Goal: Task Accomplishment & Management: Use online tool/utility

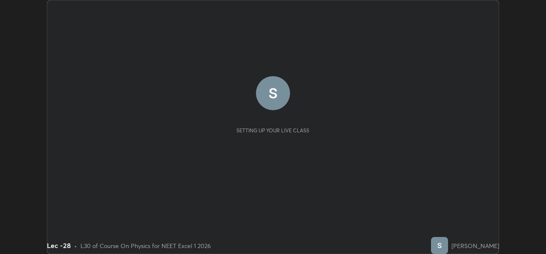
scroll to position [254, 545]
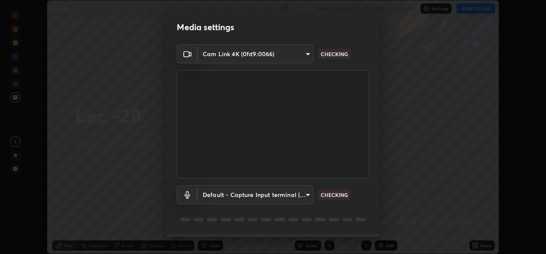
type input "78e73baf3d63bceb4c45423e3c658d9595c8caa1ee6d34b79bc6d5c79dc82097"
type input "default"
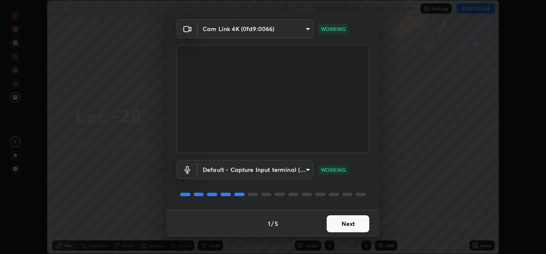
click at [347, 229] on button "Next" at bounding box center [348, 223] width 43 height 17
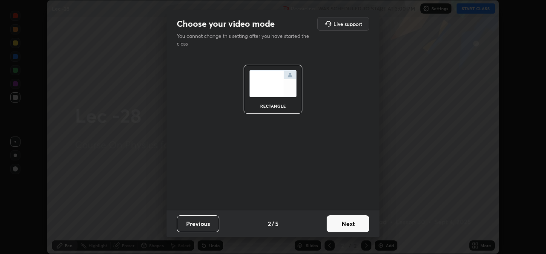
scroll to position [0, 0]
click at [339, 223] on button "Next" at bounding box center [348, 223] width 43 height 17
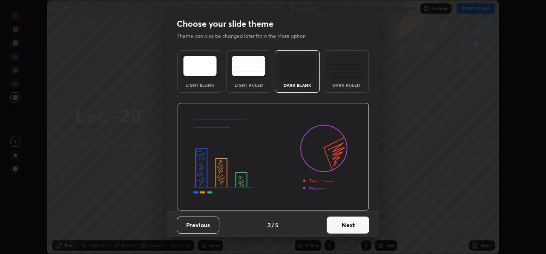
click at [340, 222] on button "Next" at bounding box center [348, 225] width 43 height 17
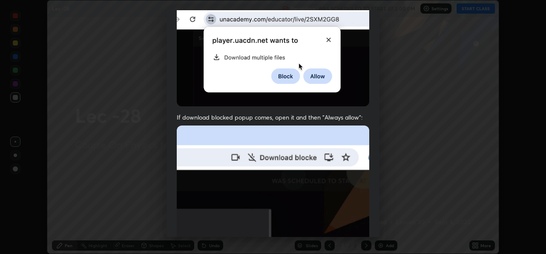
click at [303, 140] on img at bounding box center [273, 219] width 192 height 186
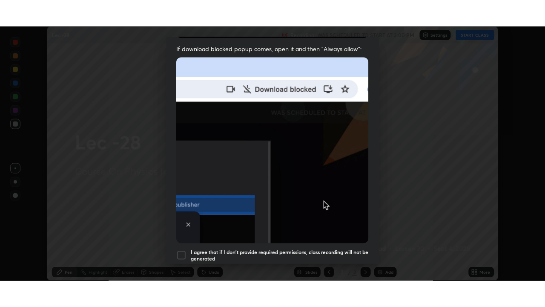
scroll to position [199, 0]
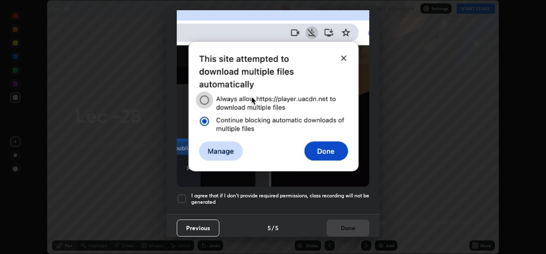
click at [182, 197] on div at bounding box center [182, 199] width 10 height 10
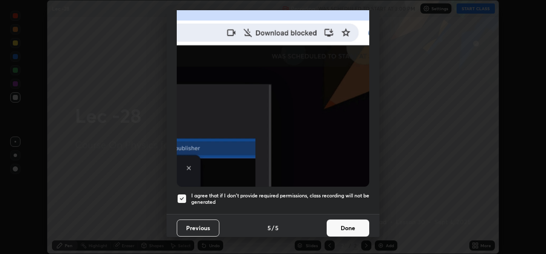
click at [340, 224] on button "Done" at bounding box center [348, 228] width 43 height 17
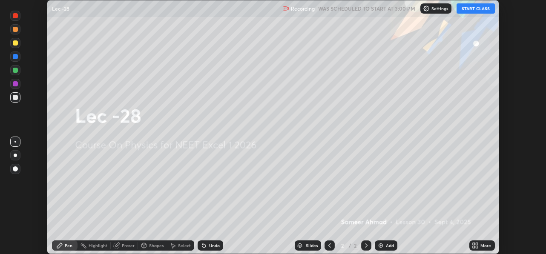
click at [471, 11] on button "START CLASS" at bounding box center [475, 8] width 38 height 10
click at [481, 244] on div "More" at bounding box center [485, 246] width 11 height 4
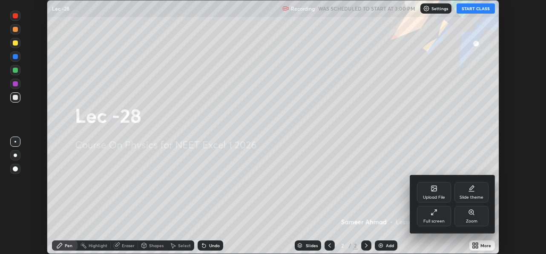
click at [436, 218] on div "Full screen" at bounding box center [434, 216] width 34 height 20
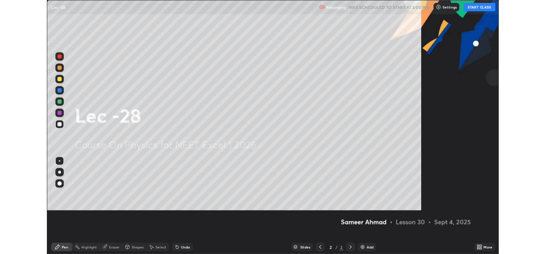
scroll to position [307, 545]
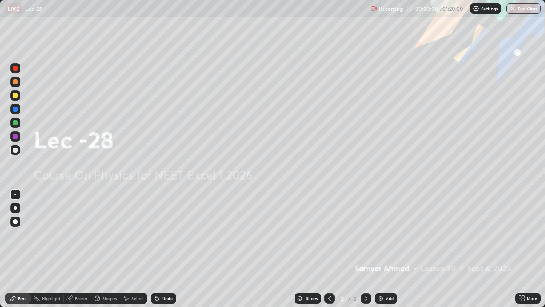
click at [388, 254] on div "Add" at bounding box center [390, 298] width 8 height 4
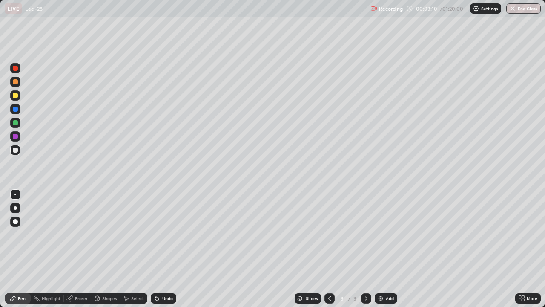
click at [18, 254] on div "Pen" at bounding box center [18, 298] width 26 height 10
click at [366, 254] on icon at bounding box center [366, 298] width 7 height 7
click at [388, 254] on div "Add" at bounding box center [390, 298] width 8 height 4
click at [21, 254] on div "Pen" at bounding box center [22, 298] width 8 height 4
click at [159, 254] on icon at bounding box center [157, 298] width 7 height 7
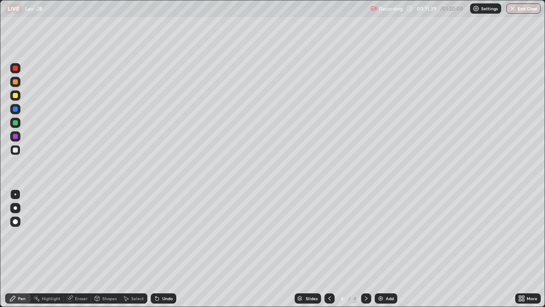
click at [384, 254] on div "Add" at bounding box center [386, 298] width 23 height 10
click at [155, 254] on icon at bounding box center [155, 296] width 1 height 1
click at [157, 254] on icon at bounding box center [156, 298] width 3 height 3
click at [155, 254] on icon at bounding box center [155, 296] width 1 height 1
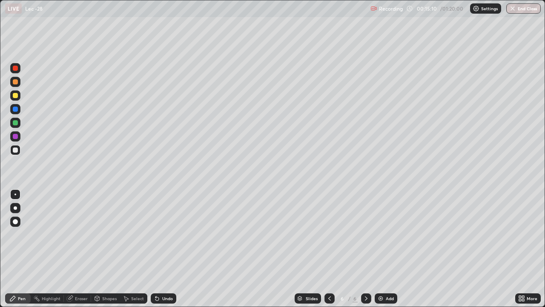
click at [163, 254] on div "Undo" at bounding box center [167, 298] width 11 height 4
click at [161, 254] on div "Undo" at bounding box center [164, 298] width 26 height 10
click at [160, 254] on div "Undo" at bounding box center [164, 298] width 26 height 10
click at [80, 254] on div "Eraser" at bounding box center [81, 298] width 13 height 4
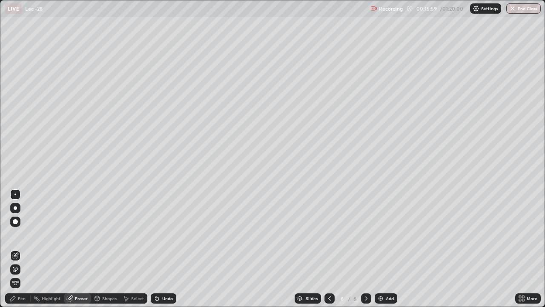
click at [129, 254] on div "Select" at bounding box center [133, 298] width 27 height 10
click at [20, 254] on div "Pen" at bounding box center [22, 298] width 8 height 4
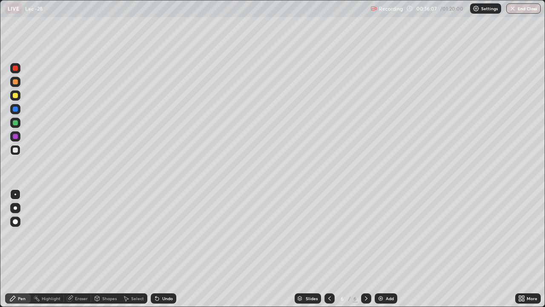
click at [129, 254] on div "Select" at bounding box center [133, 298] width 27 height 10
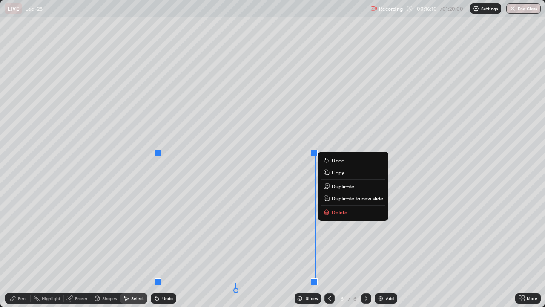
click at [338, 199] on p "Duplicate to new slide" at bounding box center [358, 198] width 52 height 7
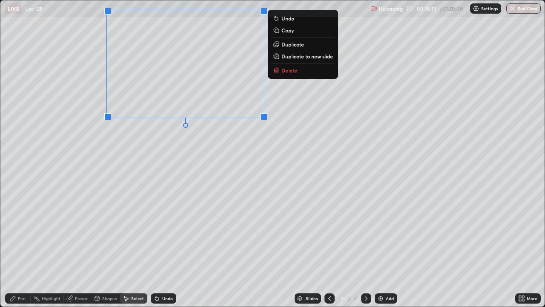
click at [78, 254] on div "Eraser" at bounding box center [81, 298] width 13 height 4
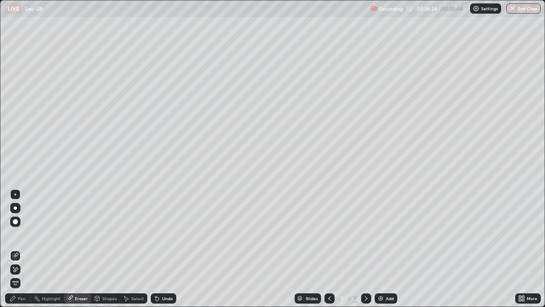
click at [18, 254] on div "Pen" at bounding box center [22, 298] width 8 height 4
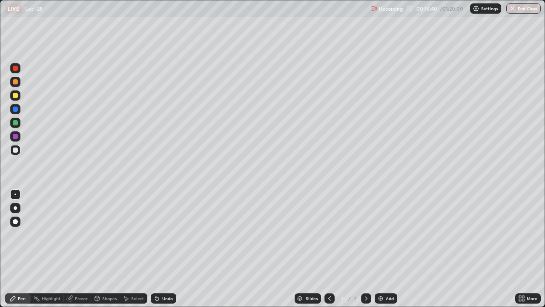
click at [131, 254] on div "Select" at bounding box center [137, 298] width 13 height 4
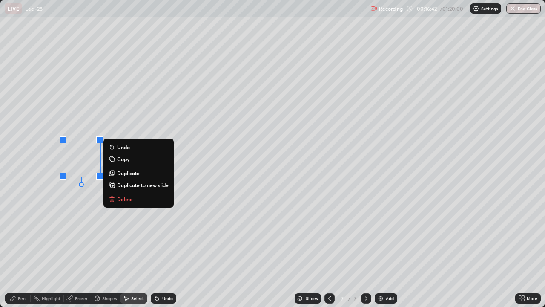
click at [130, 200] on p "Delete" at bounding box center [125, 198] width 16 height 7
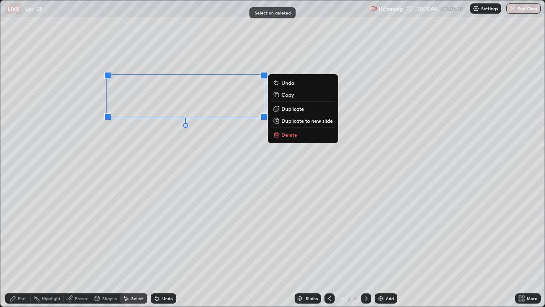
click at [144, 149] on div "0 ° Undo Copy Duplicate Duplicate to new slide Delete" at bounding box center [272, 153] width 544 height 306
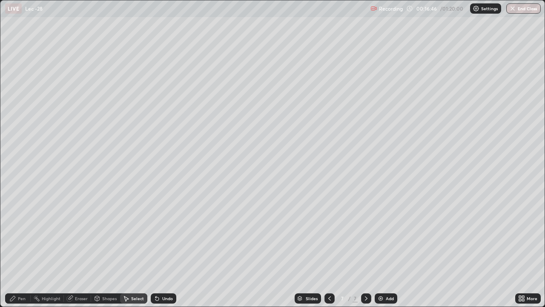
click at [21, 254] on div "Pen" at bounding box center [22, 298] width 8 height 4
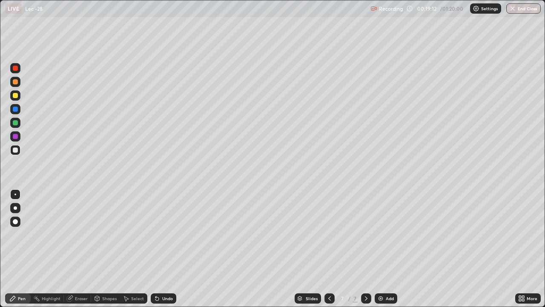
click at [133, 254] on div "Select" at bounding box center [133, 298] width 27 height 10
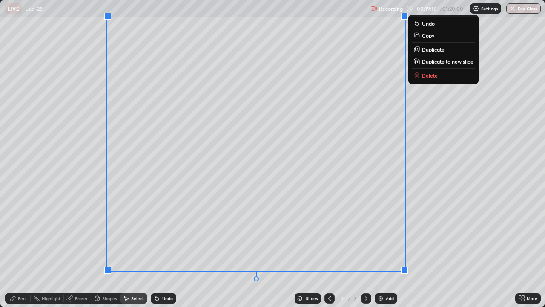
click at [423, 74] on p "Delete" at bounding box center [430, 75] width 16 height 7
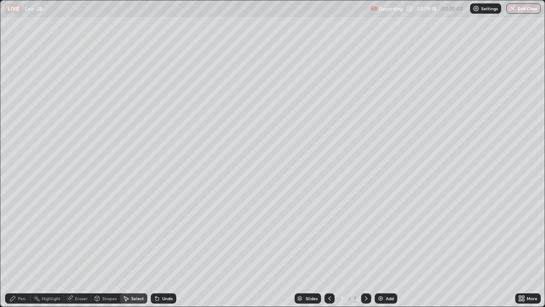
click at [18, 254] on div "Pen" at bounding box center [22, 298] width 8 height 4
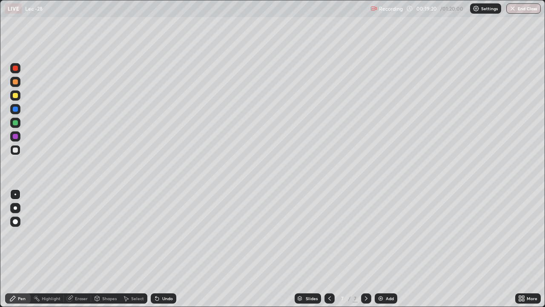
click at [329, 254] on icon at bounding box center [329, 298] width 7 height 7
click at [365, 254] on icon at bounding box center [366, 298] width 7 height 7
click at [386, 254] on div "Add" at bounding box center [390, 298] width 8 height 4
click at [158, 254] on icon at bounding box center [157, 298] width 7 height 7
click at [329, 254] on icon at bounding box center [329, 298] width 7 height 7
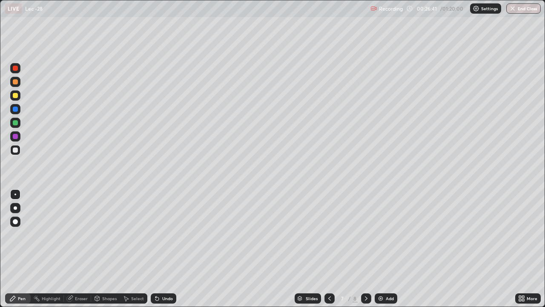
click at [366, 254] on icon at bounding box center [366, 298] width 7 height 7
click at [391, 254] on div "Add" at bounding box center [390, 298] width 8 height 4
click at [522, 254] on icon at bounding box center [523, 296] width 2 height 2
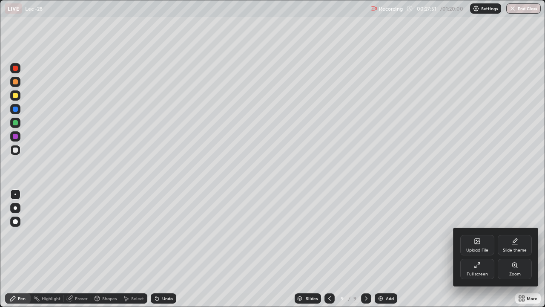
click at [476, 247] on div "Upload File" at bounding box center [477, 245] width 34 height 20
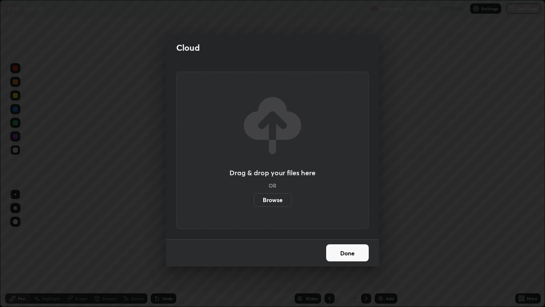
click at [267, 200] on label "Browse" at bounding box center [273, 200] width 38 height 14
click at [254, 200] on input "Browse" at bounding box center [254, 200] width 0 height 14
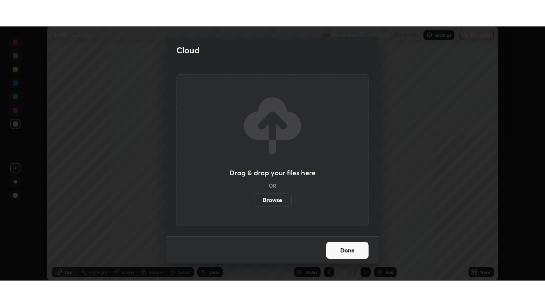
scroll to position [254, 546]
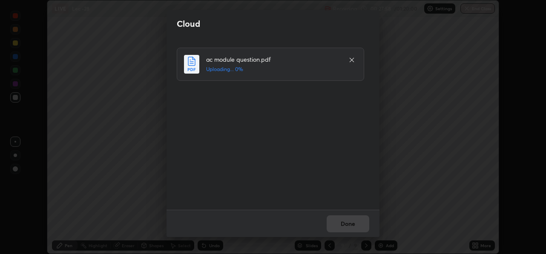
click at [347, 222] on div "Done" at bounding box center [272, 223] width 213 height 27
click at [361, 226] on button "Done" at bounding box center [348, 223] width 43 height 17
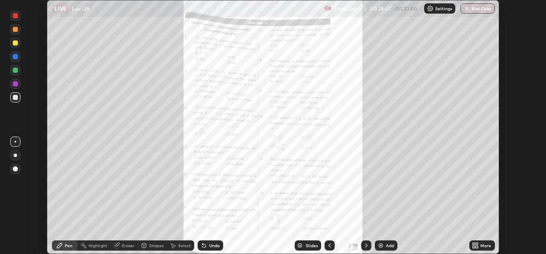
click at [485, 245] on div "More" at bounding box center [485, 246] width 11 height 4
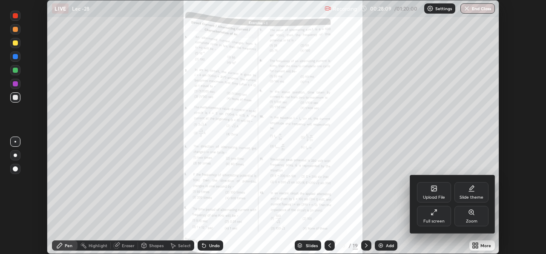
click at [438, 215] on div "Full screen" at bounding box center [434, 216] width 34 height 20
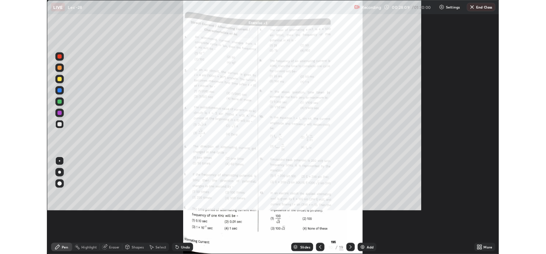
scroll to position [307, 545]
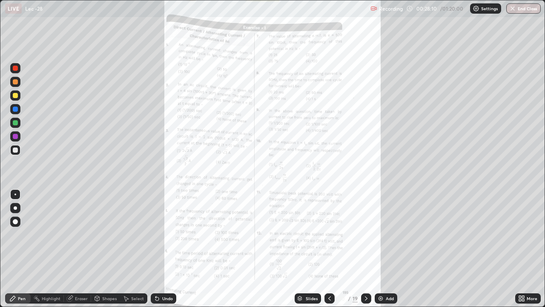
click at [523, 254] on icon at bounding box center [523, 299] width 2 height 2
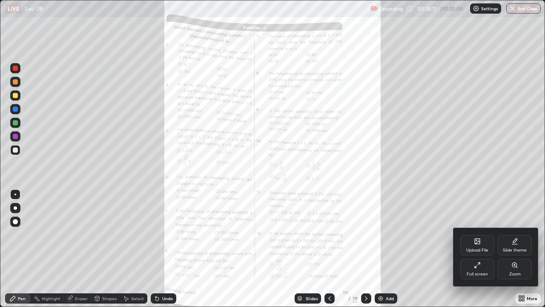
click at [515, 254] on div "Zoom" at bounding box center [515, 268] width 34 height 20
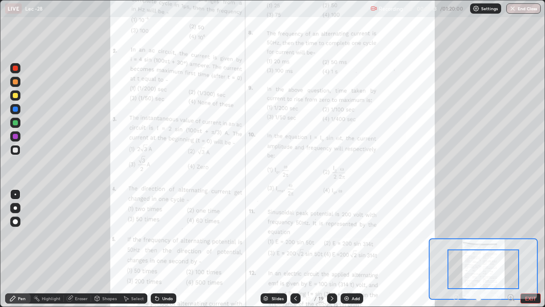
click at [513, 254] on icon at bounding box center [514, 300] width 2 height 2
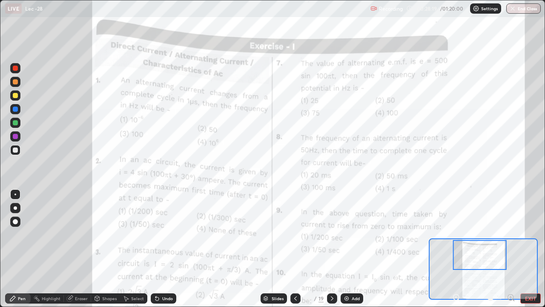
click at [17, 123] on div at bounding box center [15, 122] width 5 height 5
click at [162, 254] on div "Undo" at bounding box center [167, 298] width 11 height 4
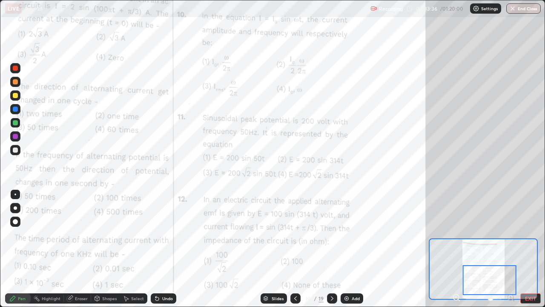
click at [493, 254] on div at bounding box center [490, 280] width 54 height 30
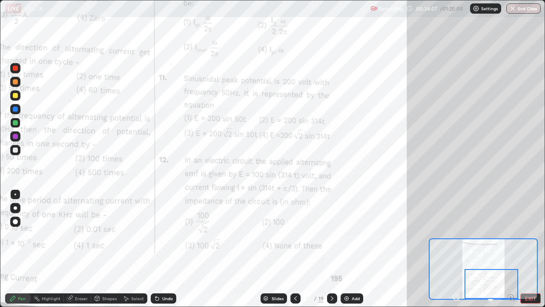
click at [331, 254] on icon at bounding box center [332, 298] width 7 height 7
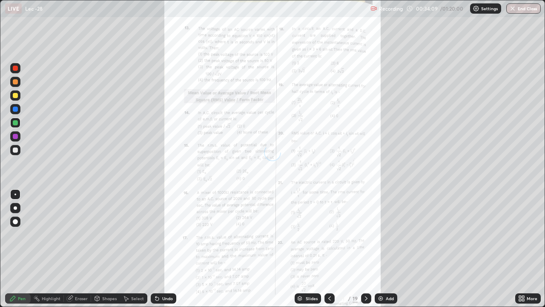
click at [523, 254] on icon at bounding box center [523, 299] width 2 height 2
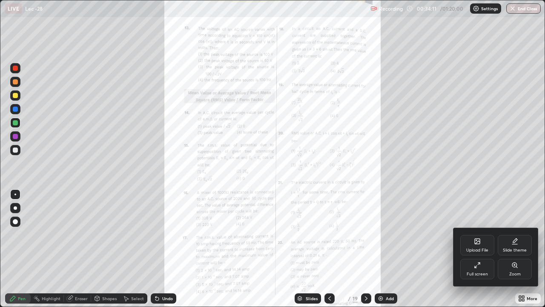
click at [513, 254] on icon at bounding box center [514, 264] width 7 height 7
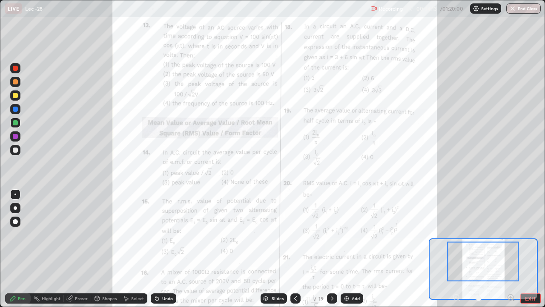
click at [510, 254] on icon at bounding box center [511, 297] width 2 height 0
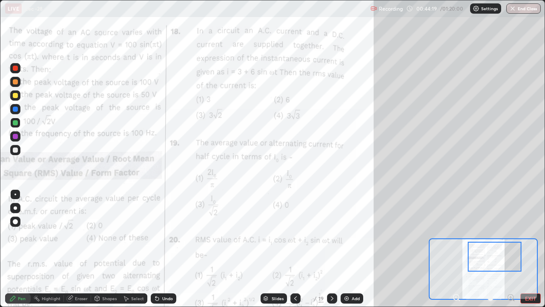
click at [81, 254] on div "Eraser" at bounding box center [77, 298] width 27 height 10
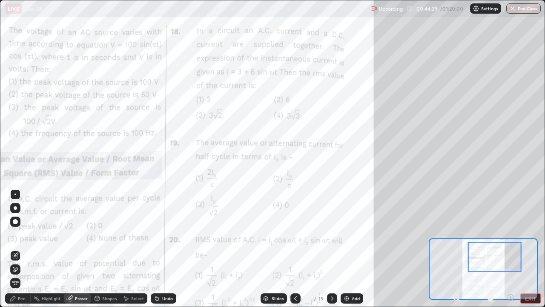
click at [21, 254] on div "Pen" at bounding box center [22, 298] width 8 height 4
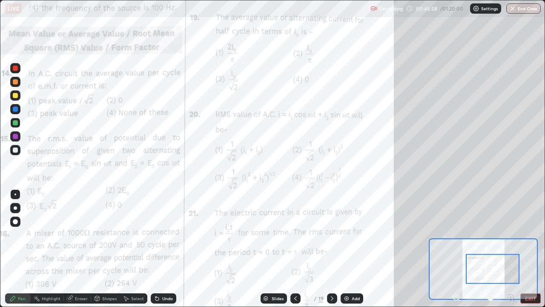
click at [493, 254] on div at bounding box center [493, 269] width 54 height 30
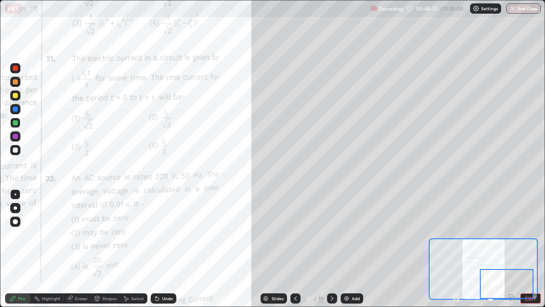
click at [168, 254] on div "Undo" at bounding box center [167, 298] width 11 height 4
click at [166, 254] on div "Undo" at bounding box center [167, 298] width 11 height 4
click at [166, 254] on div "Undo" at bounding box center [164, 298] width 26 height 10
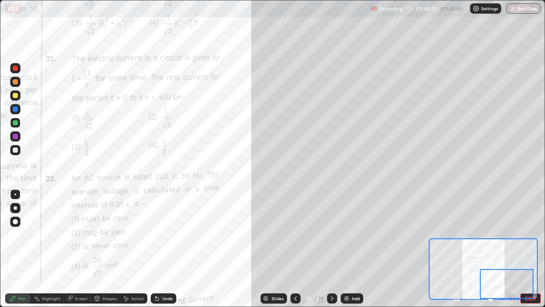
click at [168, 254] on div "Undo" at bounding box center [167, 298] width 11 height 4
click at [162, 254] on div "Undo" at bounding box center [167, 298] width 11 height 4
click at [155, 254] on icon at bounding box center [156, 298] width 3 height 3
click at [330, 254] on icon at bounding box center [332, 298] width 7 height 7
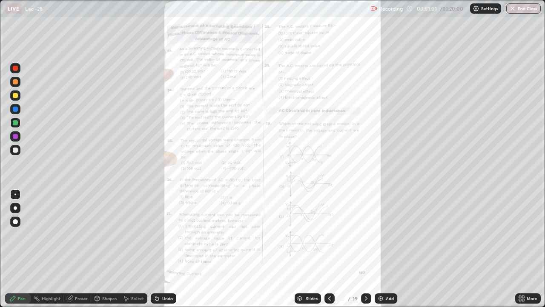
click at [527, 254] on div "More" at bounding box center [532, 298] width 11 height 4
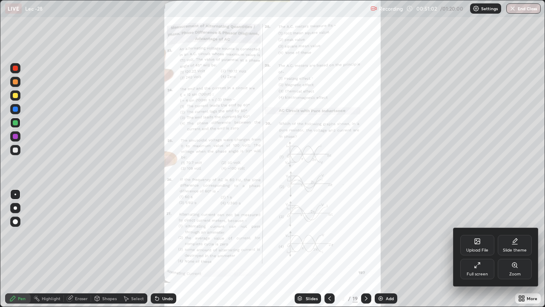
click at [512, 254] on icon at bounding box center [514, 264] width 7 height 7
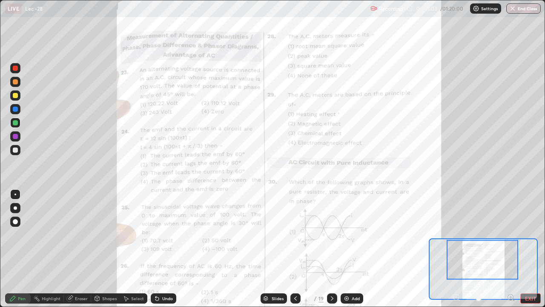
click at [510, 254] on icon at bounding box center [511, 297] width 2 height 0
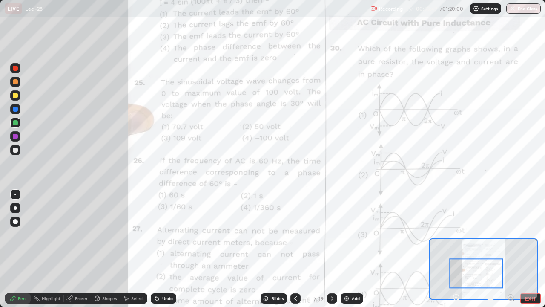
click at [75, 254] on div "Eraser" at bounding box center [81, 298] width 13 height 4
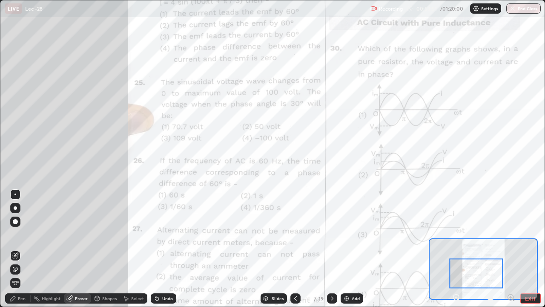
click at [14, 254] on icon at bounding box center [12, 297] width 5 height 5
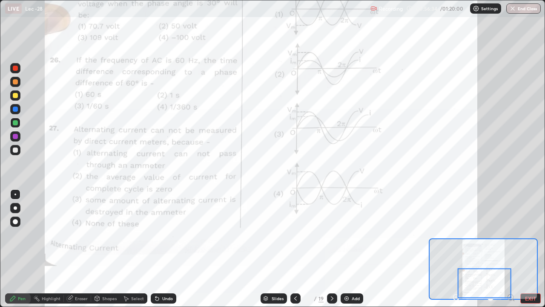
click at [331, 254] on icon at bounding box center [332, 298] width 3 height 4
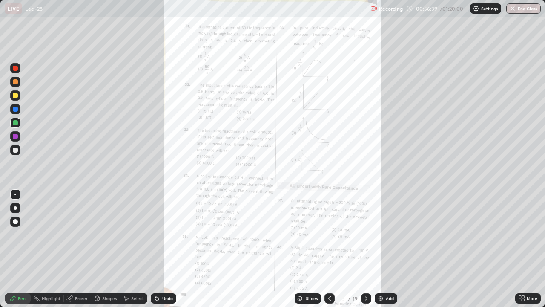
click at [530, 254] on div "More" at bounding box center [528, 298] width 26 height 10
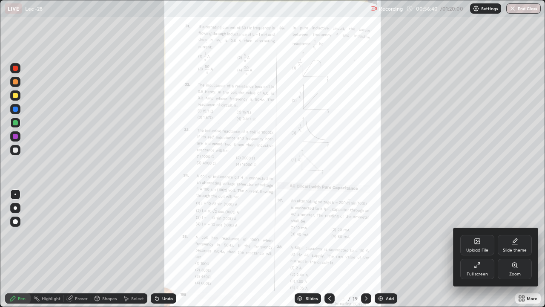
click at [515, 254] on div "Zoom" at bounding box center [514, 274] width 11 height 4
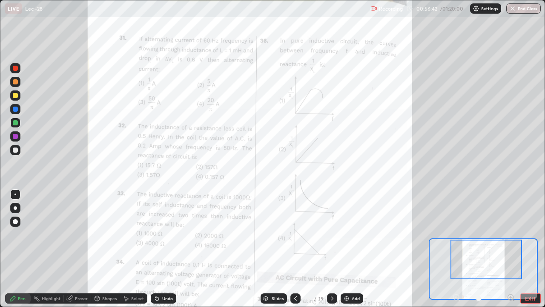
click at [510, 254] on icon at bounding box center [510, 297] width 0 height 2
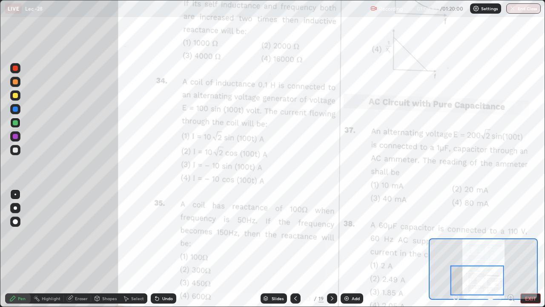
click at [169, 254] on div "Undo" at bounding box center [167, 298] width 11 height 4
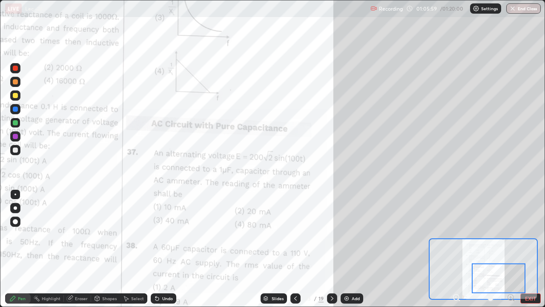
click at [138, 254] on div "Select" at bounding box center [137, 298] width 13 height 4
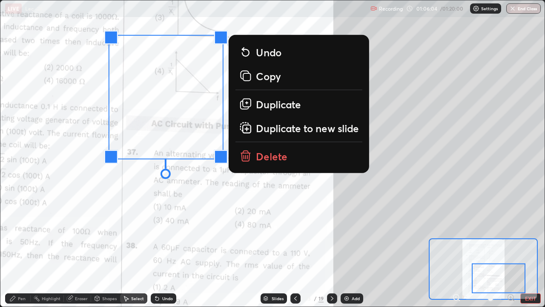
click at [253, 156] on button "Delete" at bounding box center [298, 156] width 127 height 20
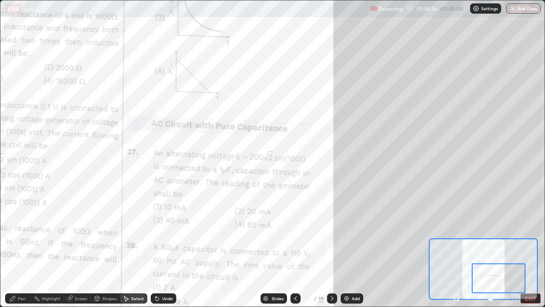
click at [212, 176] on div "0 ° Undo Copy Duplicate Duplicate to new slide Delete" at bounding box center [117, 58] width 1088 height 611
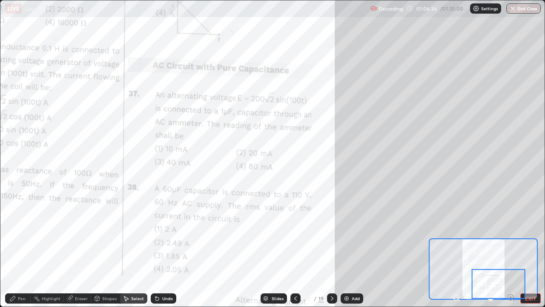
click at [22, 254] on div "Pen" at bounding box center [22, 298] width 8 height 4
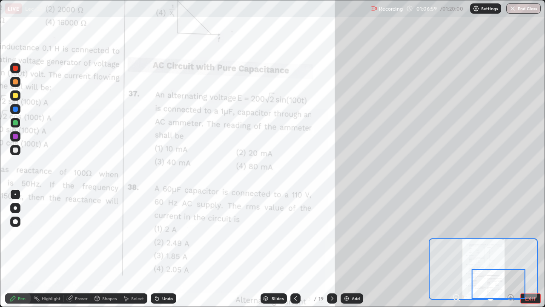
click at [352, 254] on div "Add" at bounding box center [356, 298] width 8 height 4
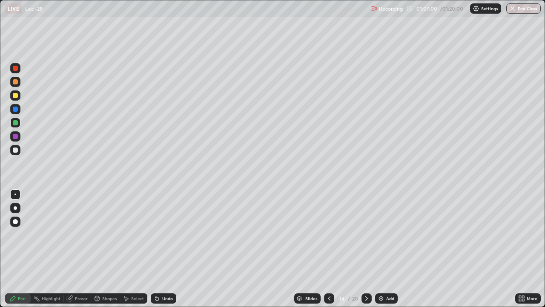
click at [328, 254] on icon at bounding box center [329, 298] width 7 height 7
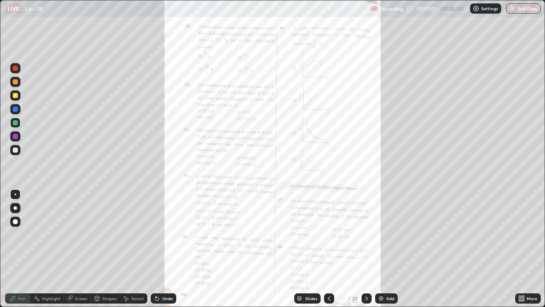
click at [365, 254] on icon at bounding box center [366, 298] width 7 height 7
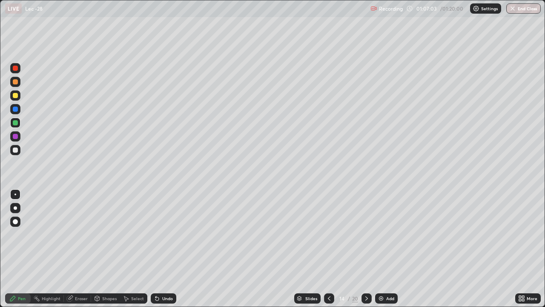
click at [365, 254] on icon at bounding box center [366, 298] width 7 height 7
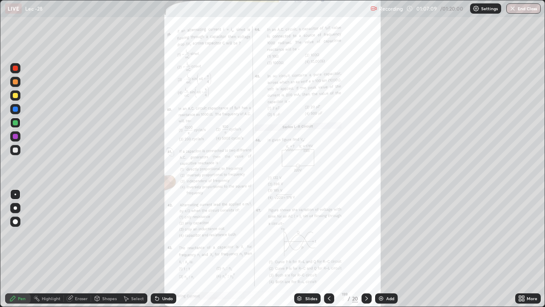
click at [526, 254] on div "More" at bounding box center [528, 298] width 26 height 10
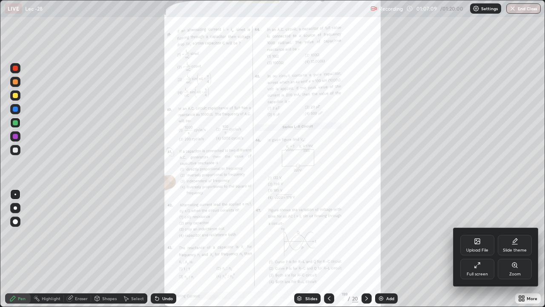
click at [513, 254] on div "Zoom" at bounding box center [514, 274] width 11 height 4
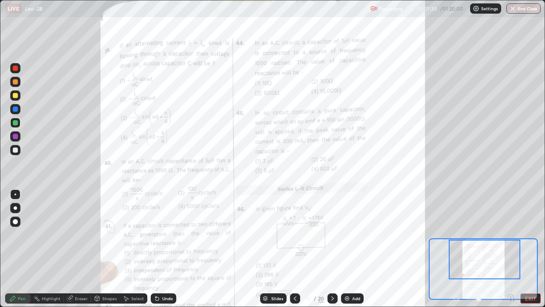
click at [513, 254] on icon at bounding box center [514, 300] width 2 height 2
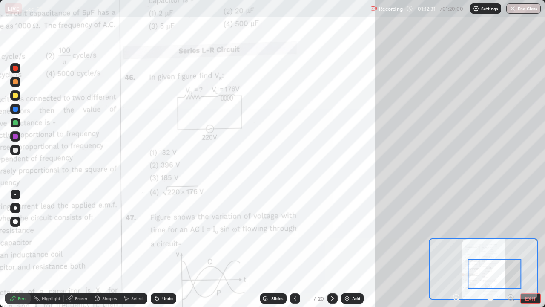
click at [165, 254] on div "Undo" at bounding box center [167, 298] width 11 height 4
click at [162, 254] on div "Undo" at bounding box center [167, 298] width 11 height 4
click at [161, 254] on div "Undo" at bounding box center [164, 298] width 26 height 10
click at [163, 254] on div "Undo" at bounding box center [164, 298] width 26 height 10
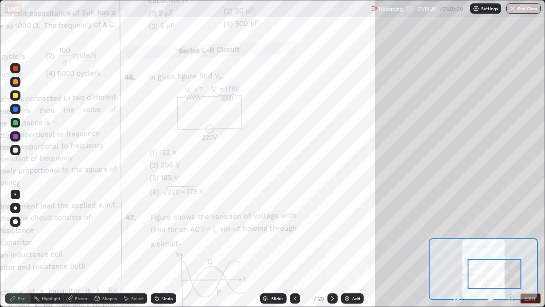
click at [163, 254] on div "Undo" at bounding box center [164, 298] width 26 height 10
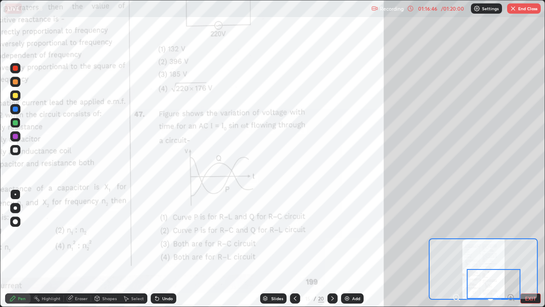
click at [356, 254] on div "Add" at bounding box center [356, 298] width 8 height 4
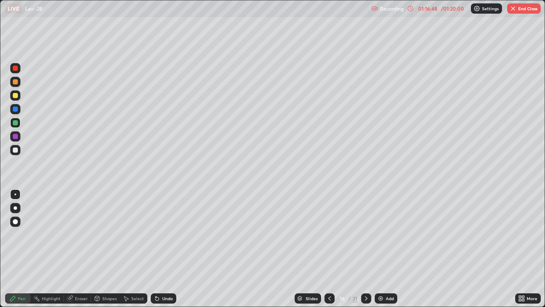
click at [365, 254] on icon at bounding box center [366, 298] width 7 height 7
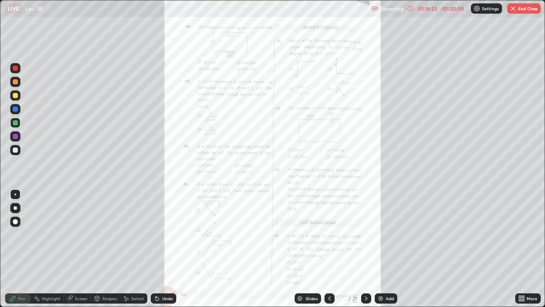
click at [527, 254] on div "More" at bounding box center [532, 298] width 11 height 4
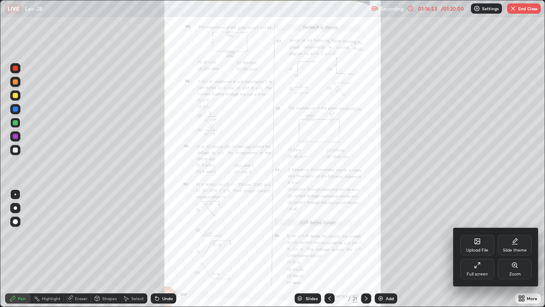
click at [512, 254] on div "Zoom" at bounding box center [515, 268] width 34 height 20
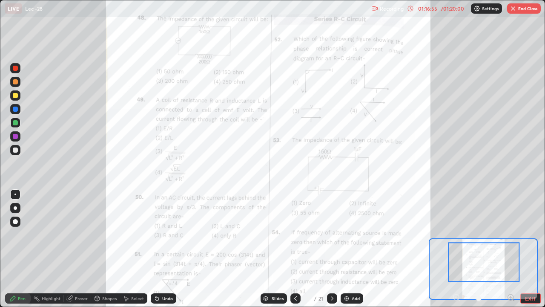
click at [510, 254] on icon at bounding box center [511, 297] width 2 height 0
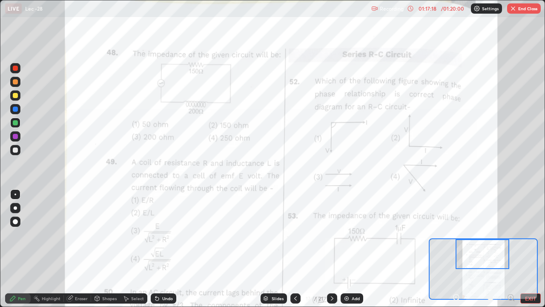
click at [163, 254] on div "Undo" at bounding box center [167, 298] width 11 height 4
click at [162, 254] on div "Undo" at bounding box center [167, 298] width 11 height 4
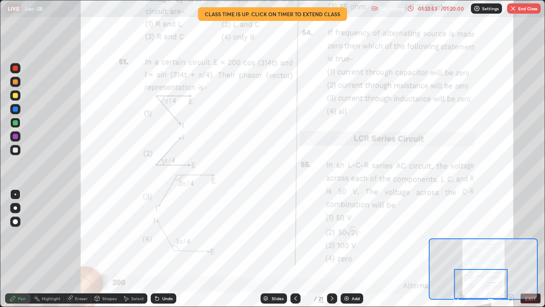
click at [525, 10] on button "End Class" at bounding box center [524, 8] width 34 height 10
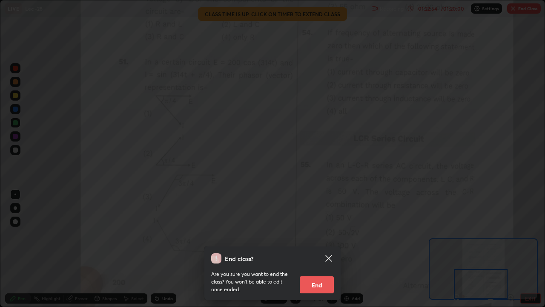
click at [324, 254] on button "End" at bounding box center [317, 284] width 34 height 17
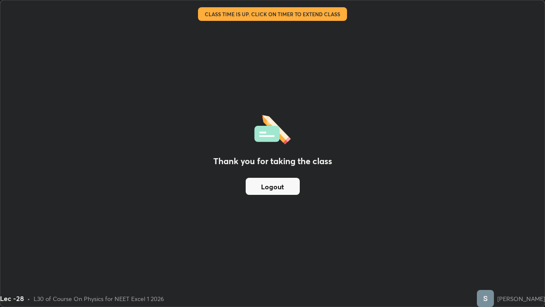
click at [289, 187] on button "Logout" at bounding box center [273, 186] width 54 height 17
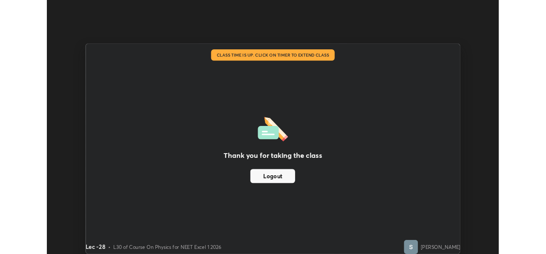
scroll to position [254, 546]
